Goal: Transaction & Acquisition: Purchase product/service

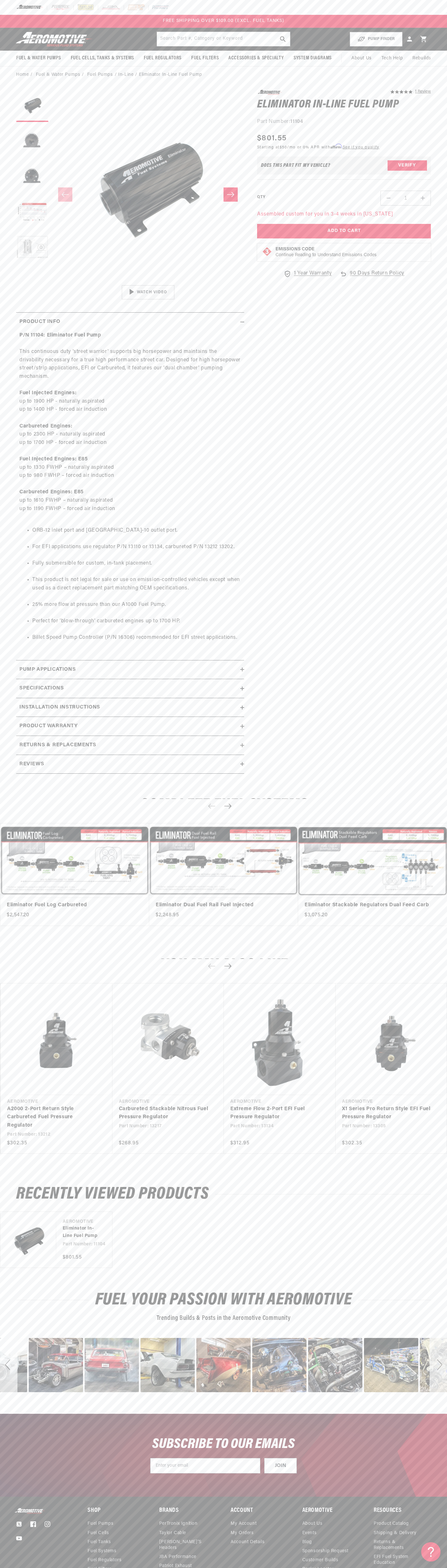
click at [436, 1563] on html "Skip to content Your cart Your cart is empty Loading... You may also like Subto…" at bounding box center [224, 784] width 447 height 1568
click at [31, 1382] on div "image number 17" at bounding box center [55, 1365] width 54 height 54
